Goal: Transaction & Acquisition: Purchase product/service

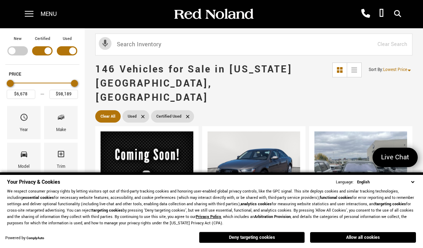
click at [350, 235] on button "Allow all cookies" at bounding box center [363, 237] width 106 height 11
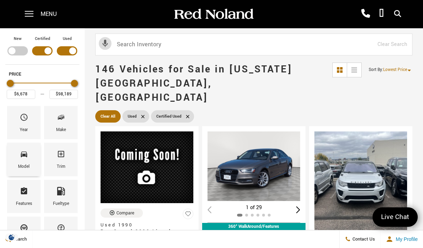
click at [24, 159] on span "Model" at bounding box center [24, 155] width 8 height 15
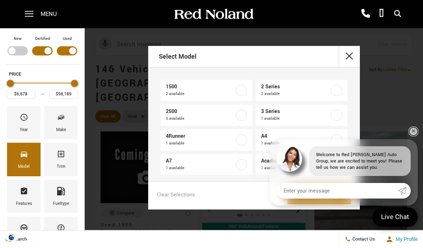
click at [350, 57] on button "close" at bounding box center [349, 56] width 21 height 21
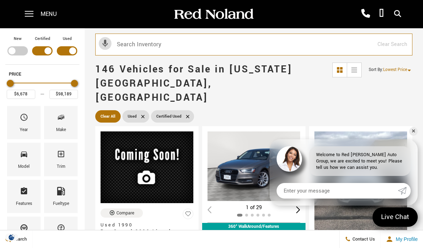
click at [129, 43] on input "text" at bounding box center [253, 45] width 317 height 22
type input "jeep g"
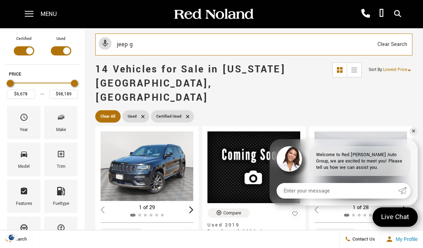
type input "$18,689"
type input "$74,687"
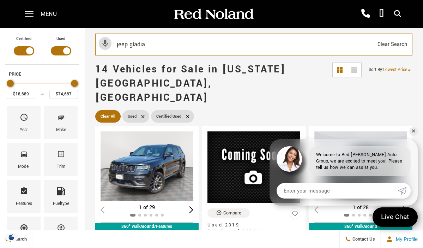
type input "jeep gladiat"
type input "$30,189"
type input "$36,683"
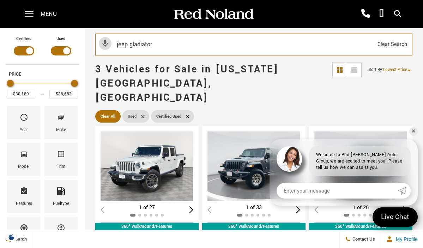
type input "jeep gladiator"
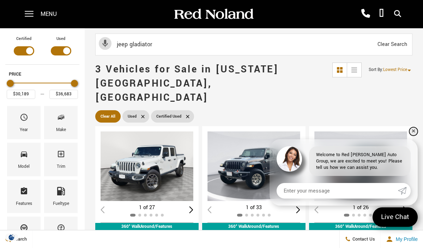
click at [415, 131] on link "✕" at bounding box center [414, 131] width 8 height 8
